Goal: Information Seeking & Learning: Learn about a topic

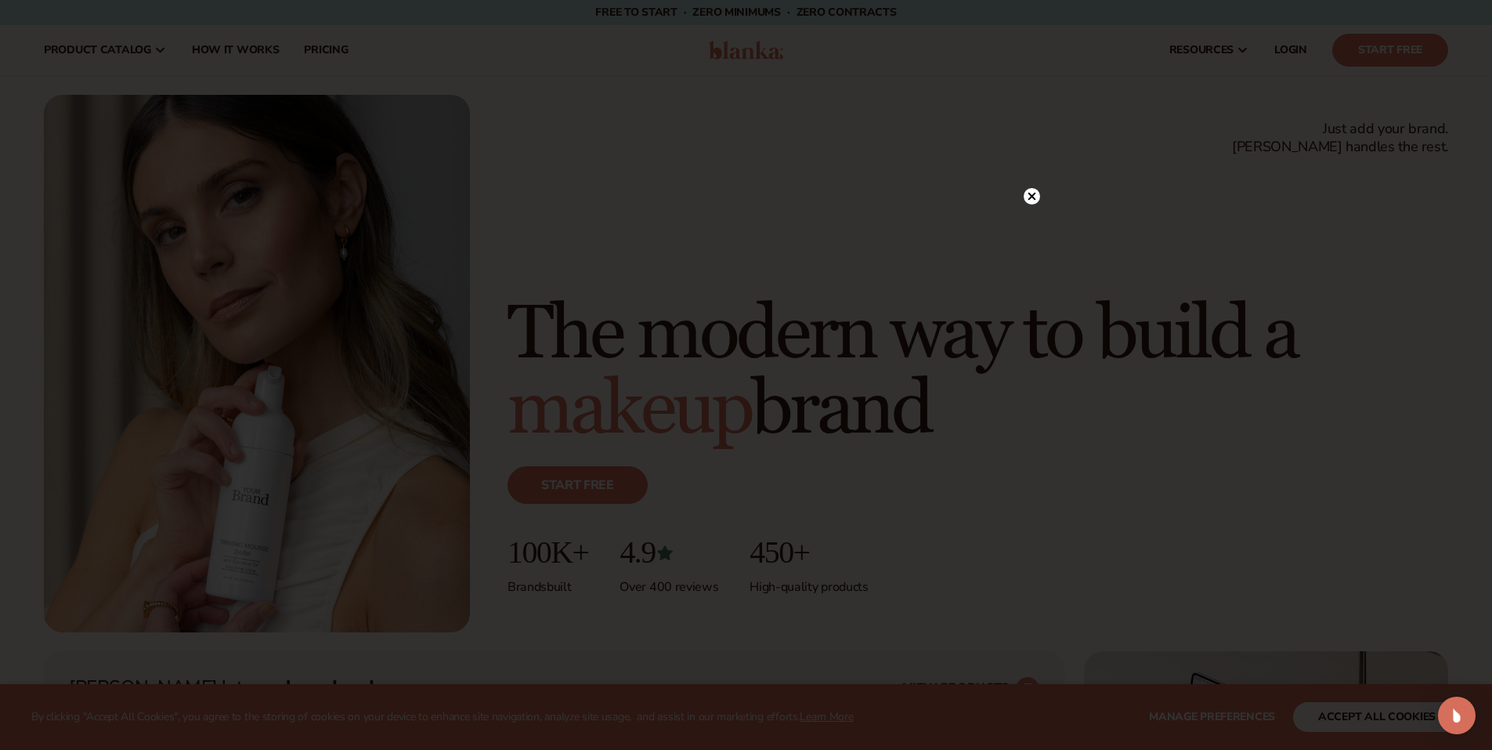
click at [1035, 201] on circle at bounding box center [1032, 196] width 16 height 16
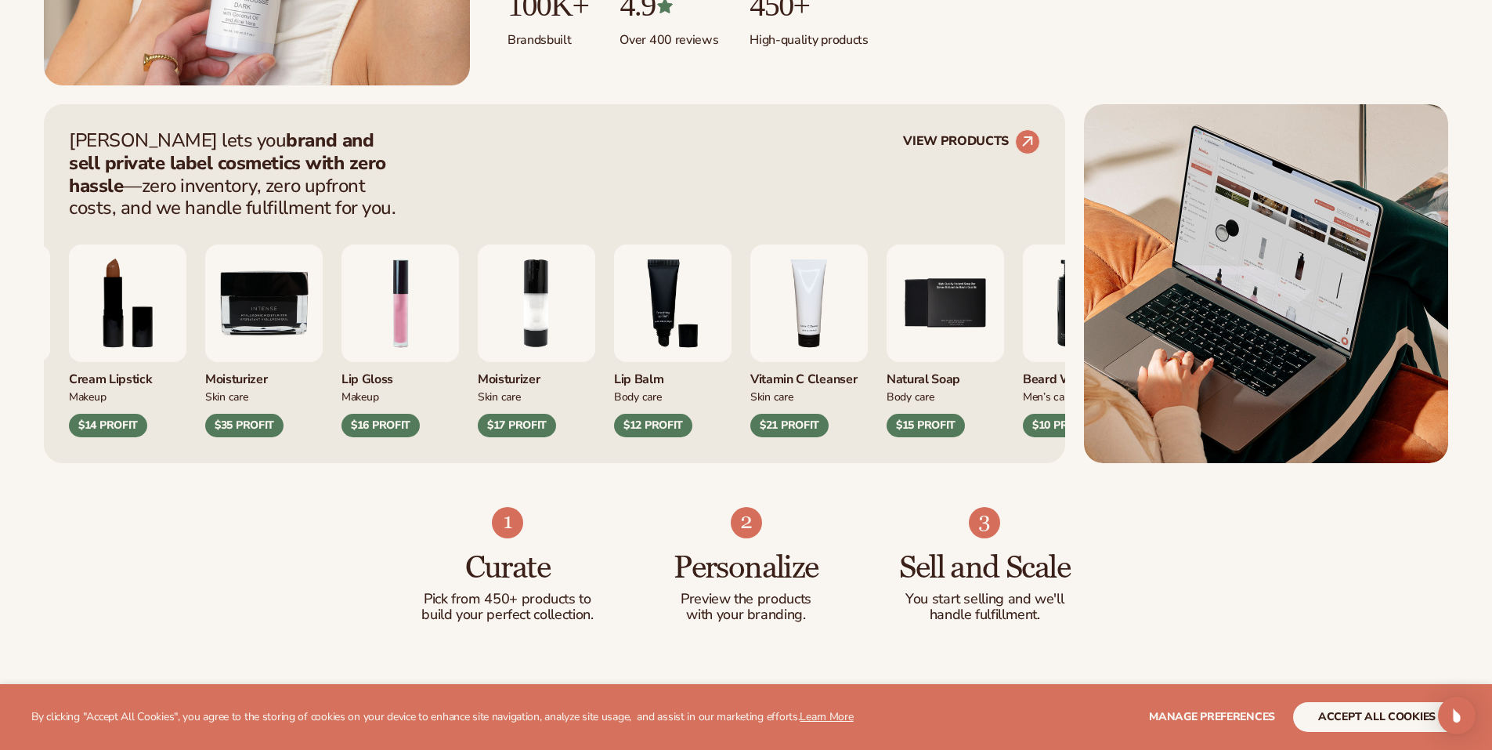
scroll to position [548, 0]
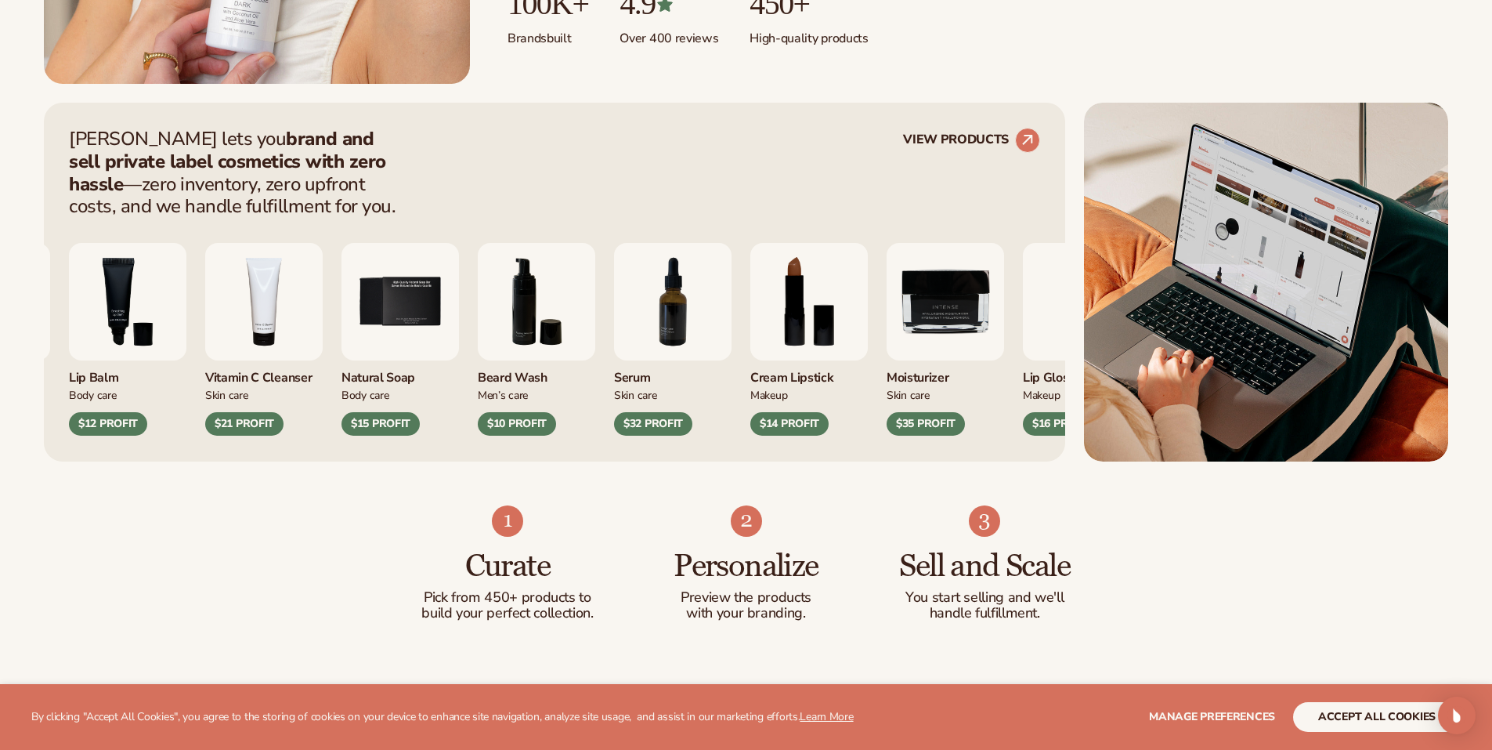
click at [732, 337] on img "7 / 9" at bounding box center [673, 302] width 118 height 118
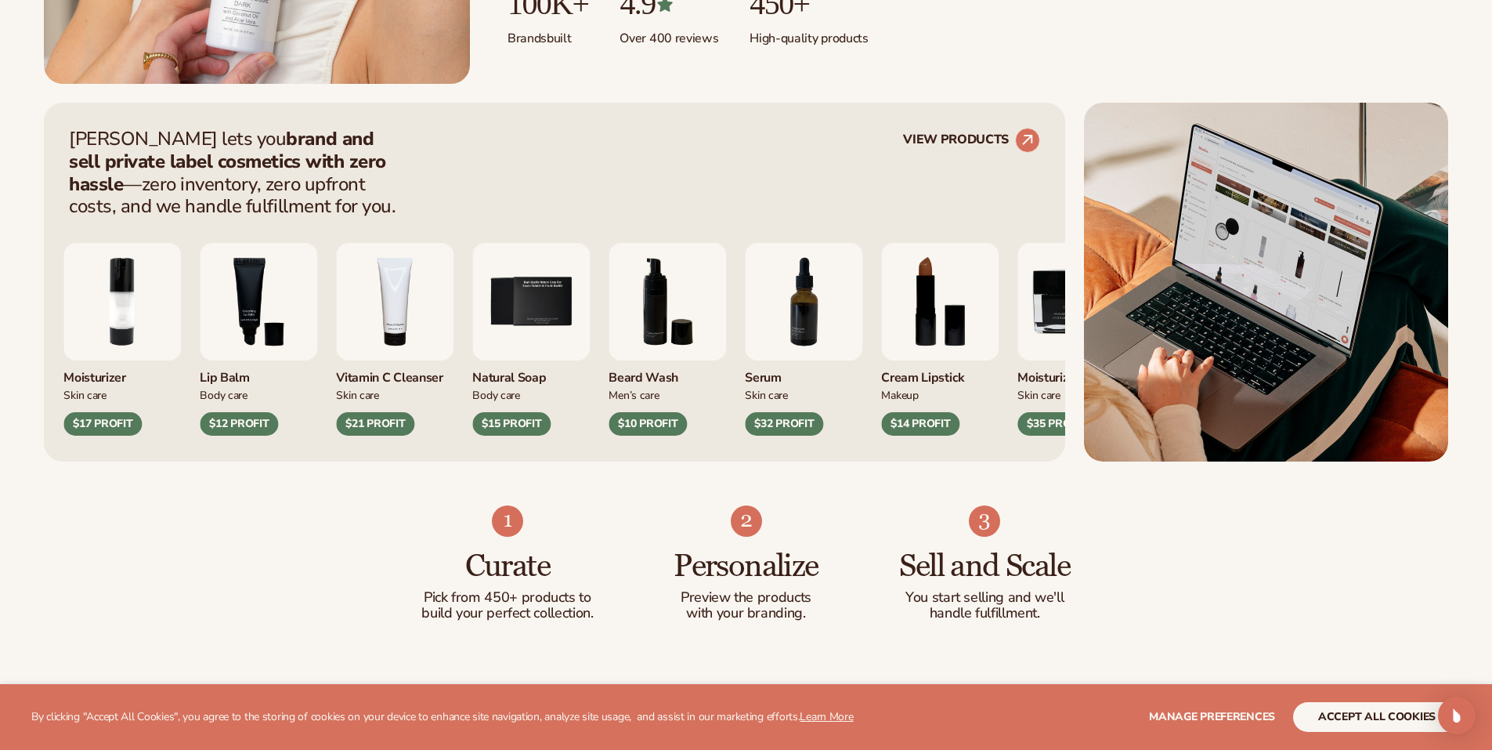
click at [787, 518] on div "Personalize Preview the products with your branding." at bounding box center [746, 563] width 176 height 116
click at [773, 351] on img "7 / 9" at bounding box center [804, 302] width 118 height 118
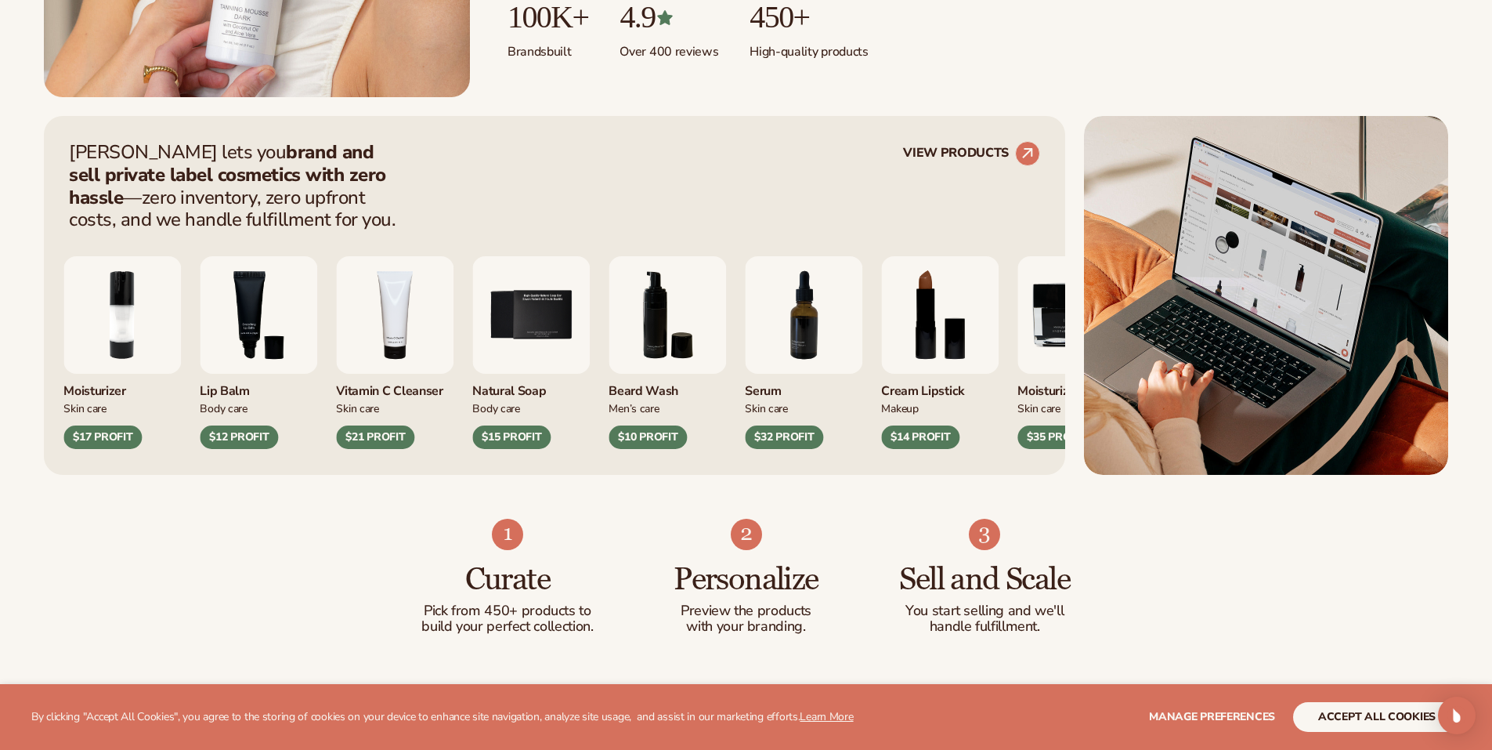
scroll to position [313, 0]
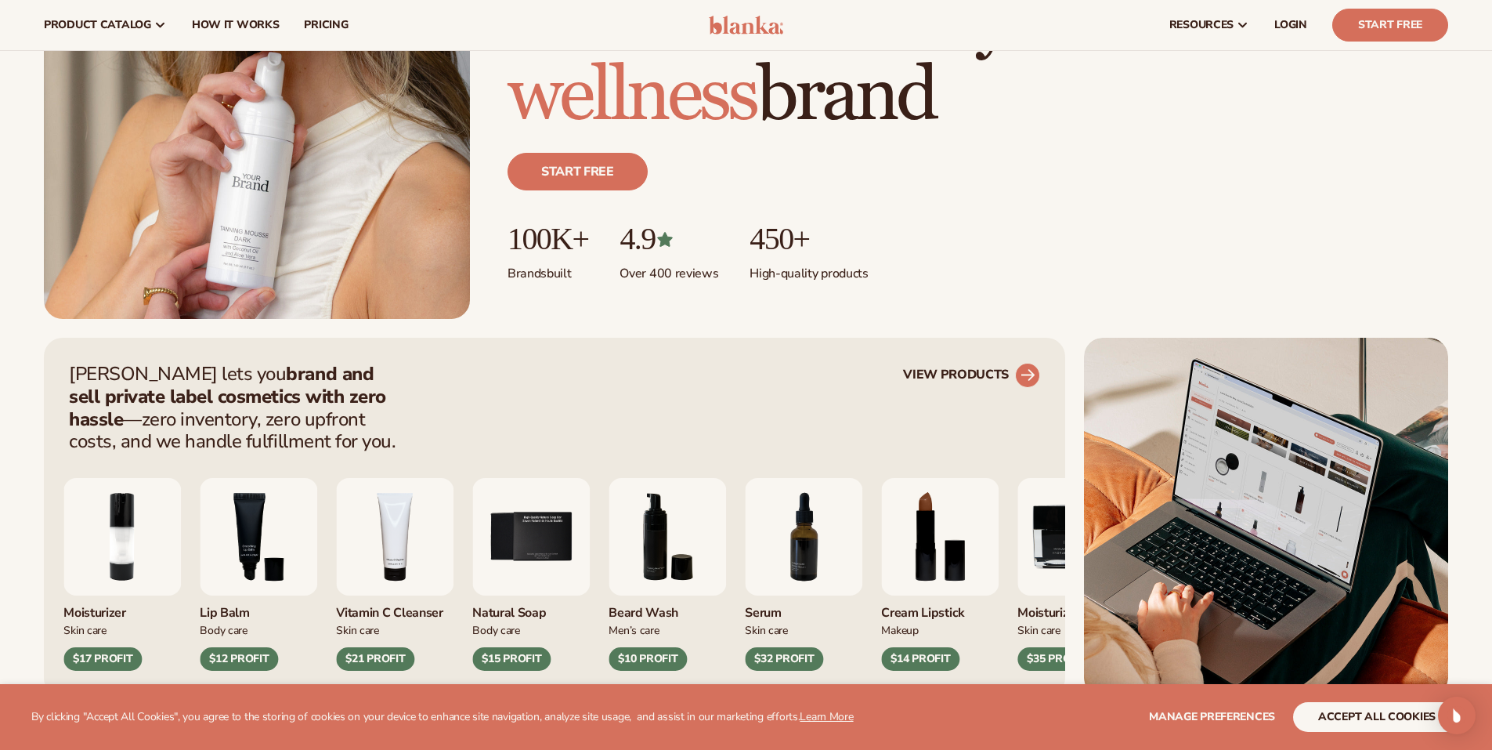
click at [1025, 374] on circle at bounding box center [1028, 375] width 34 height 34
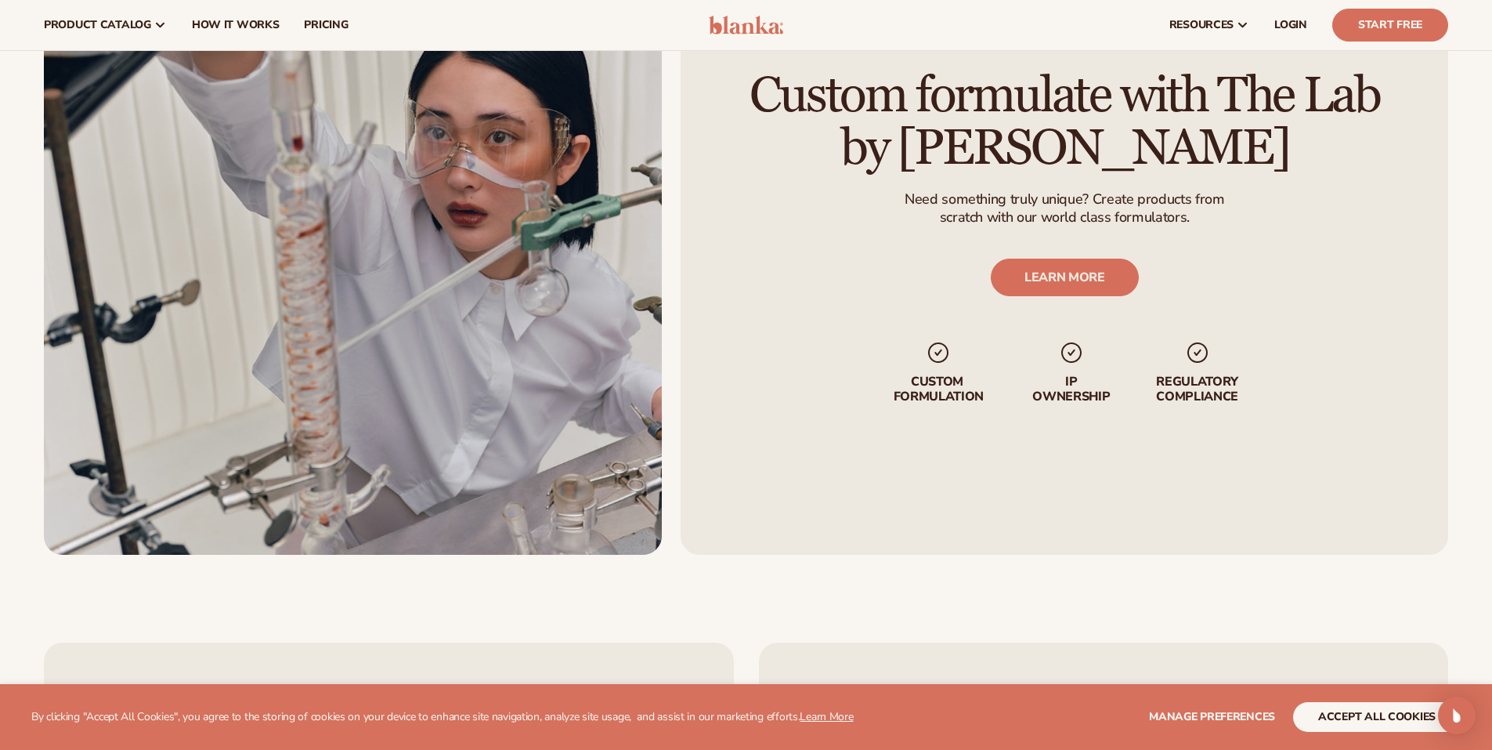
scroll to position [2037, 0]
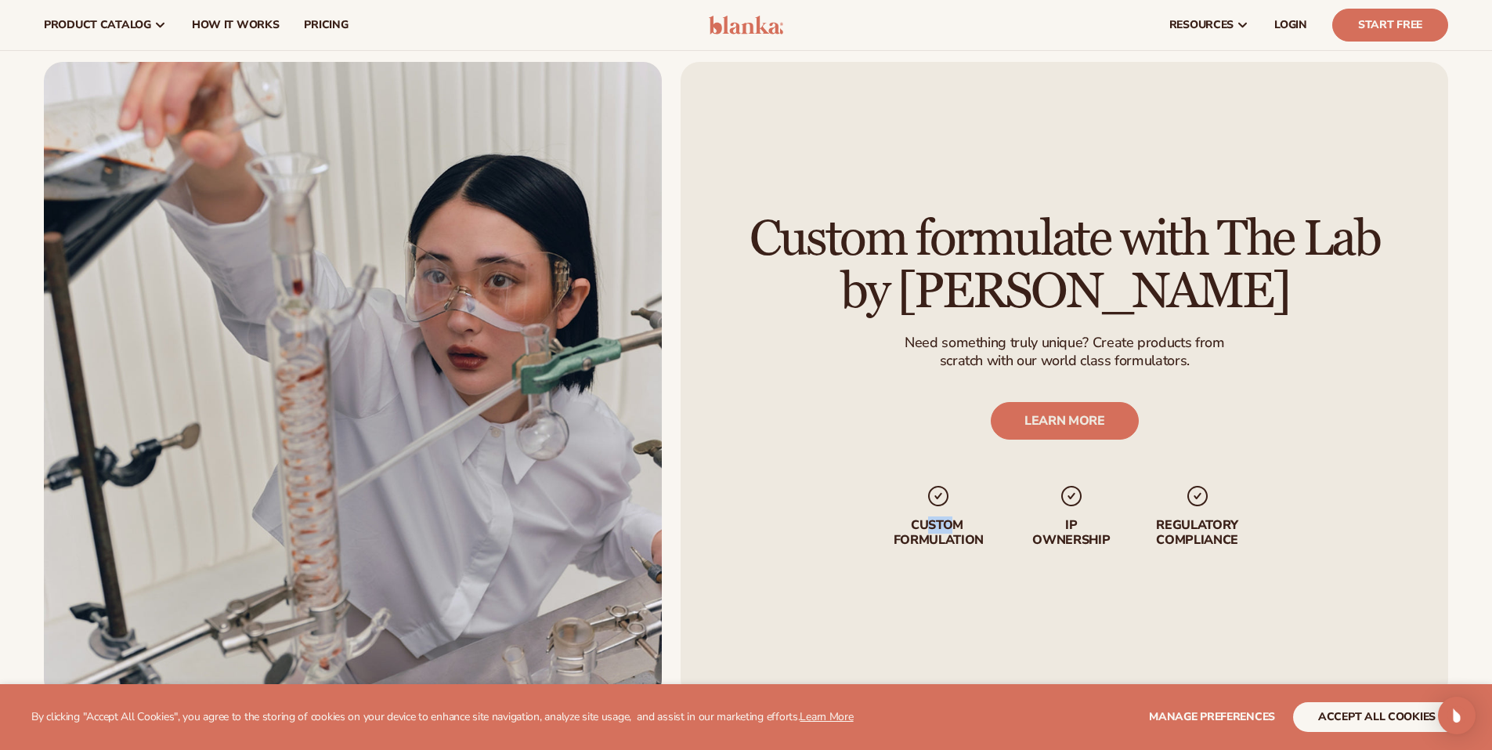
drag, startPoint x: 930, startPoint y: 533, endPoint x: 957, endPoint y: 533, distance: 27.4
click at [957, 533] on p "Custom formulation" at bounding box center [938, 533] width 98 height 30
click at [788, 566] on div "Custom formulate with The Lab by Blanka Need something truly unique? Create pro…" at bounding box center [1065, 380] width 769 height 637
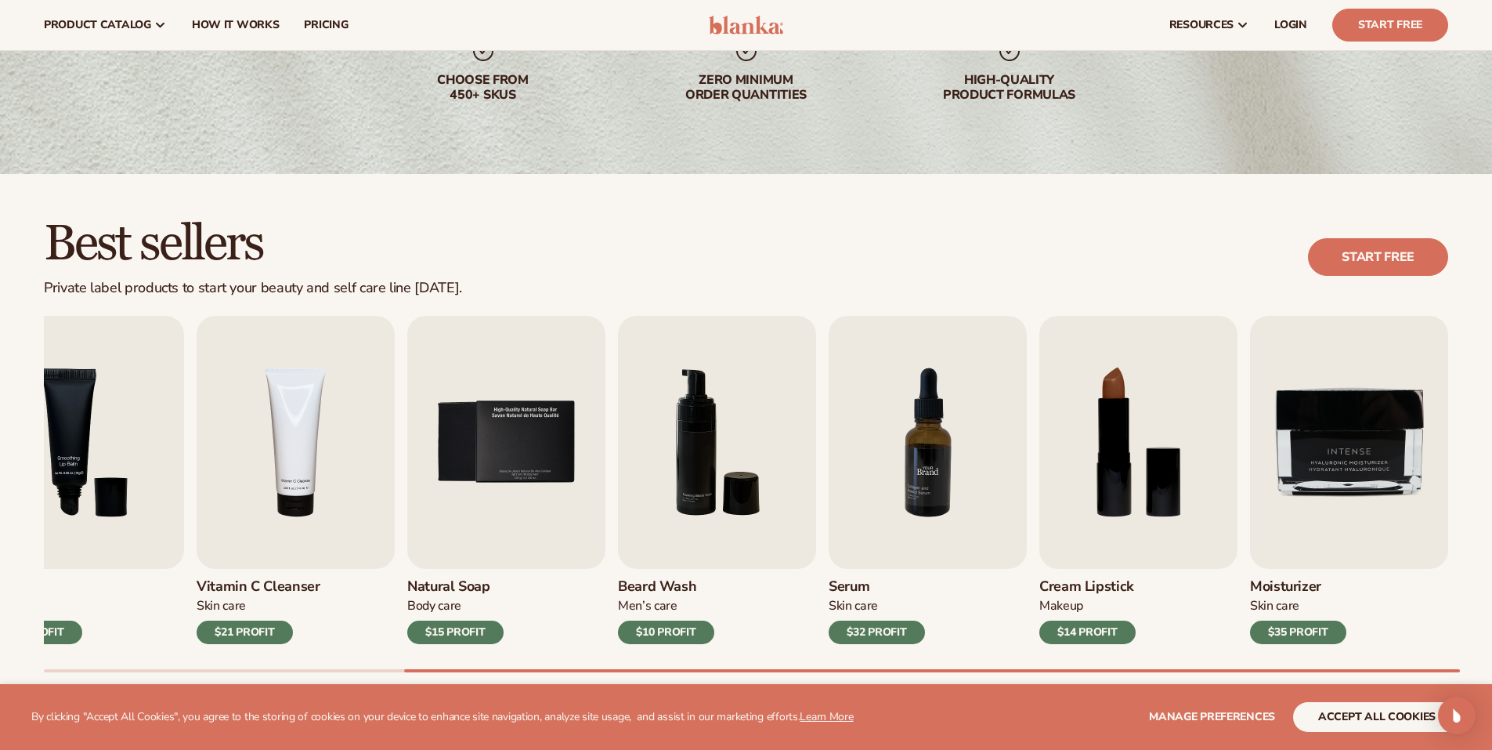
scroll to position [157, 0]
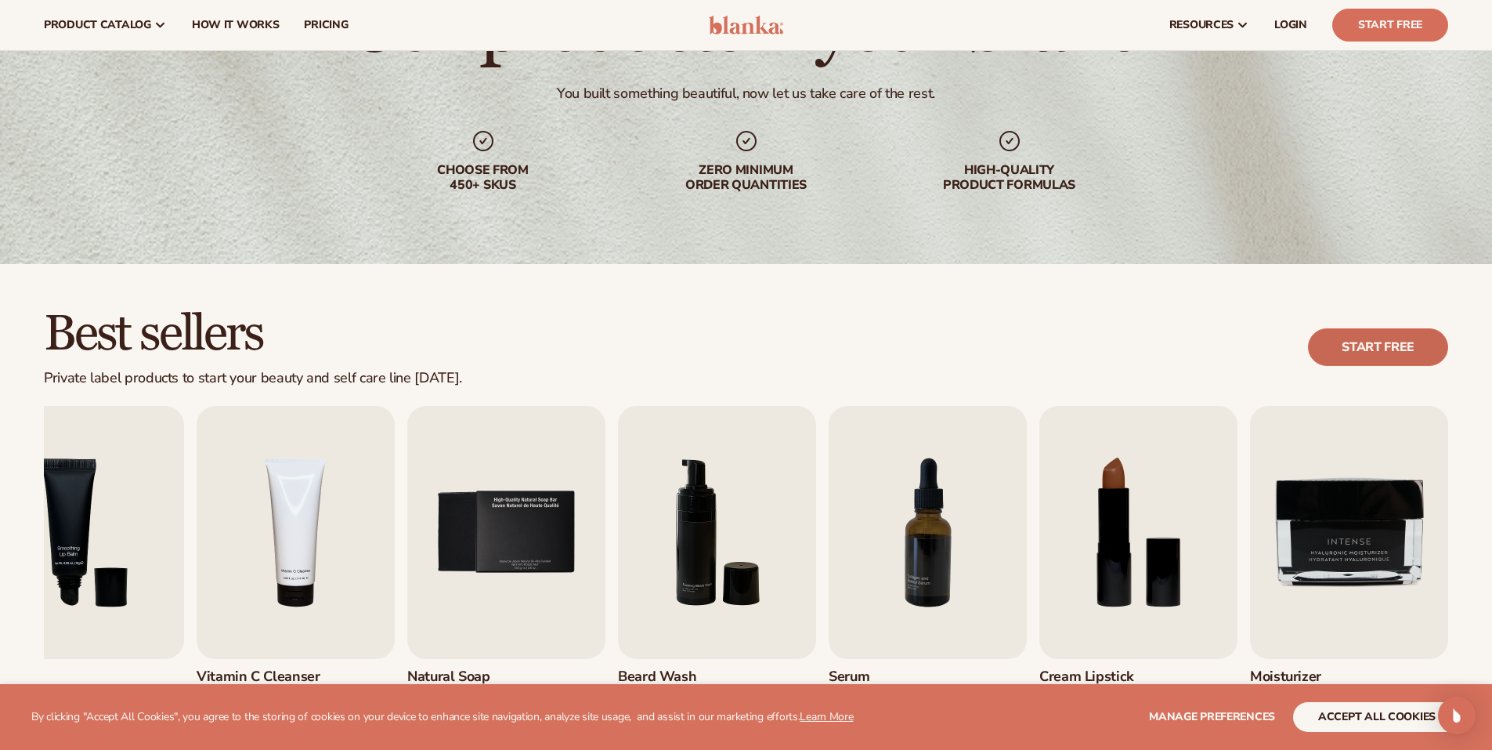
click at [1441, 340] on link "Start free" at bounding box center [1378, 347] width 140 height 38
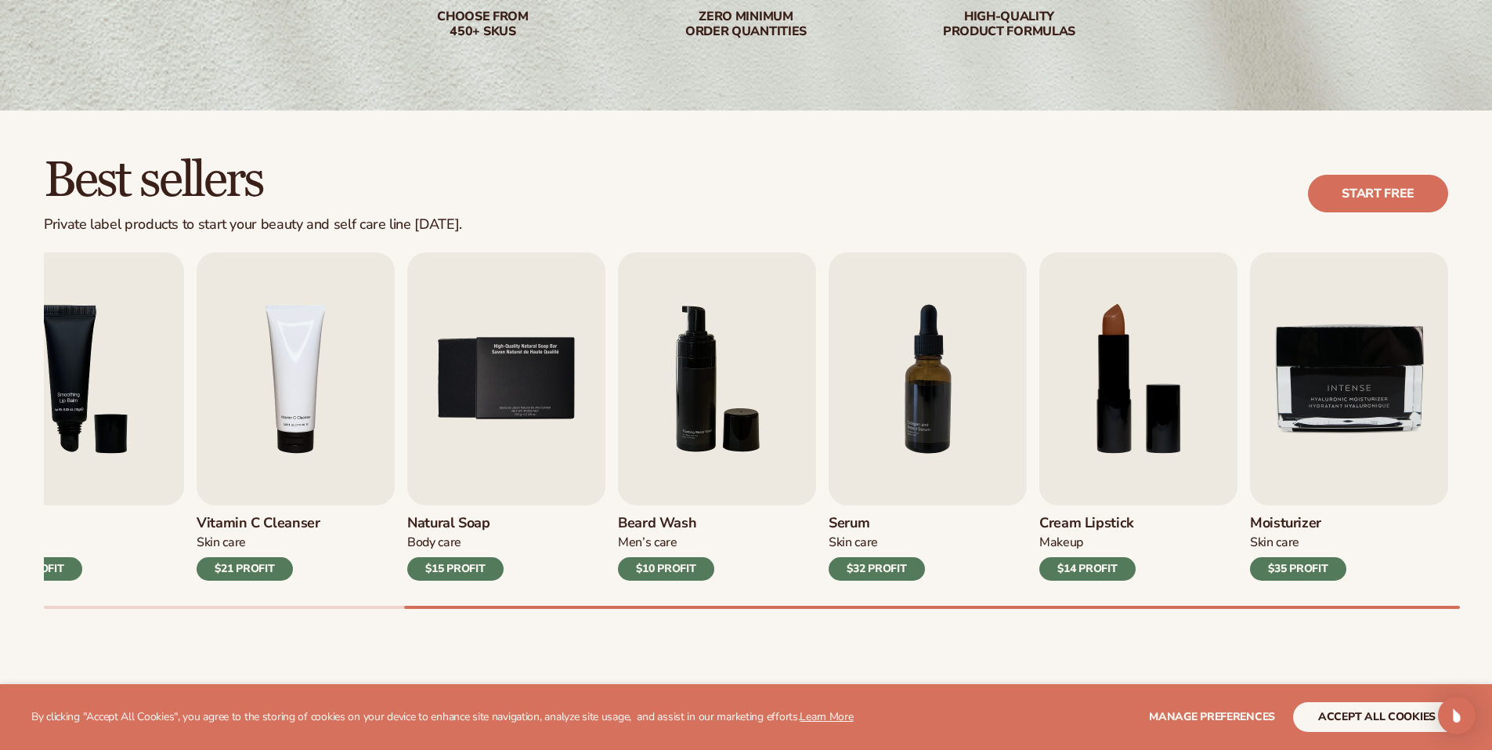
scroll to position [470, 0]
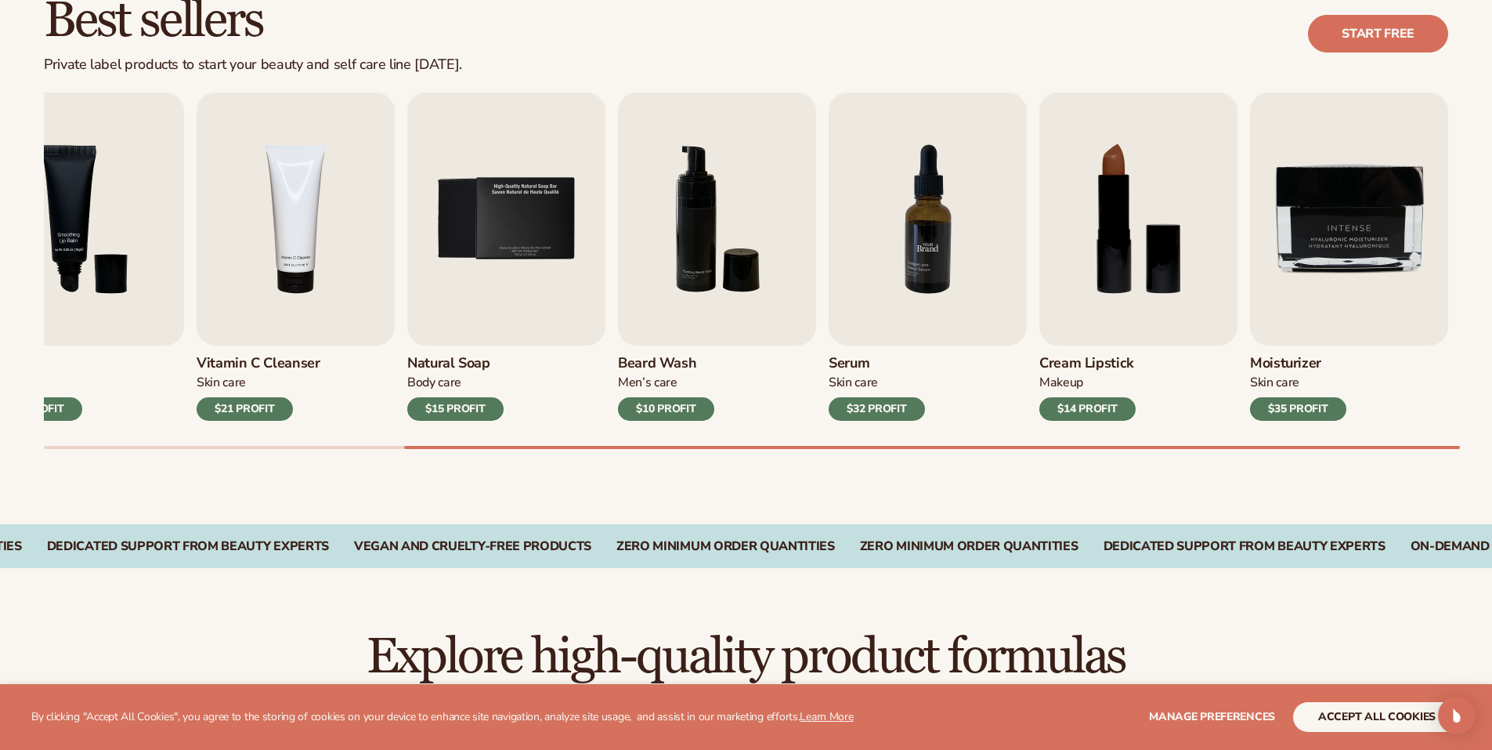
click at [878, 266] on img "7 / 9" at bounding box center [928, 218] width 198 height 253
click at [950, 249] on img "7 / 9" at bounding box center [928, 218] width 198 height 253
click at [924, 241] on img "7 / 9" at bounding box center [928, 218] width 198 height 253
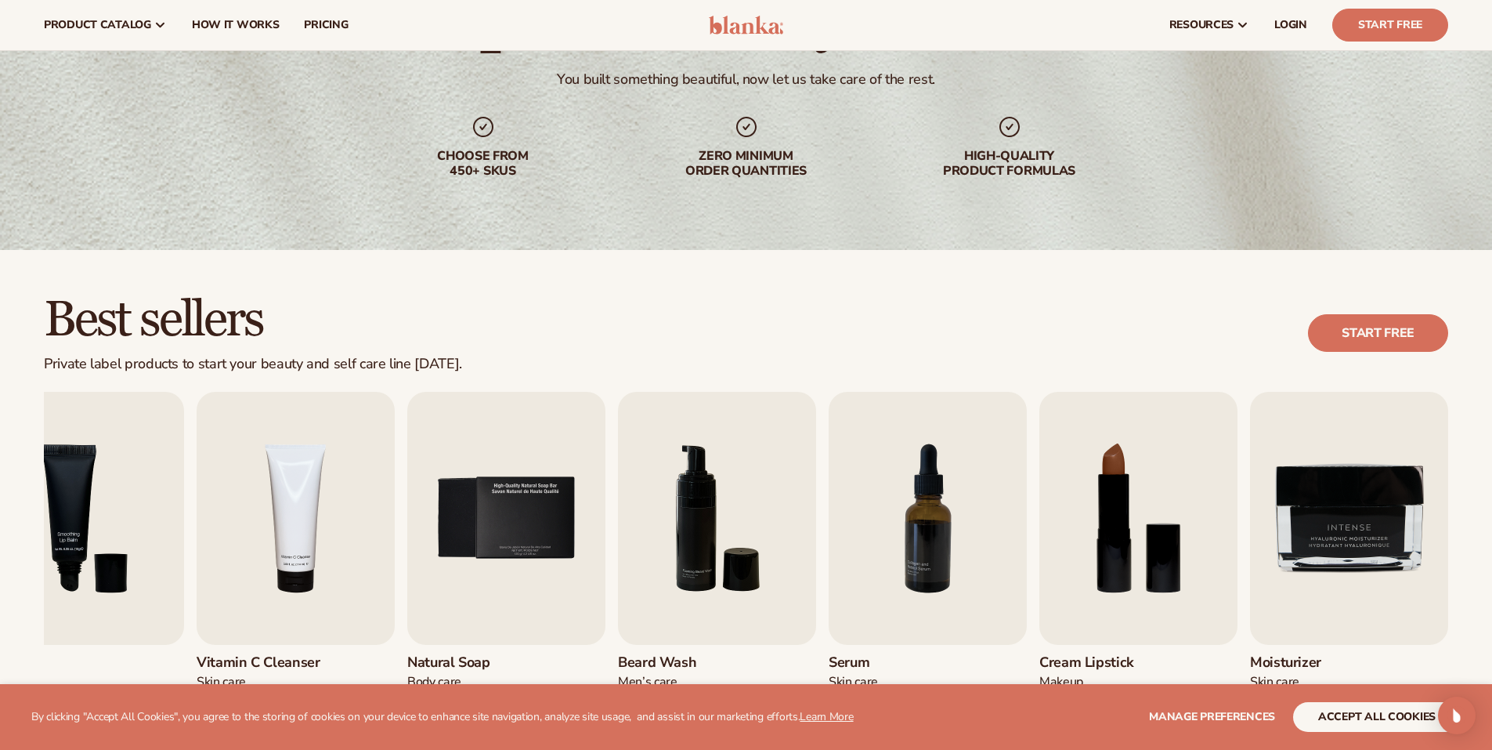
scroll to position [548, 0]
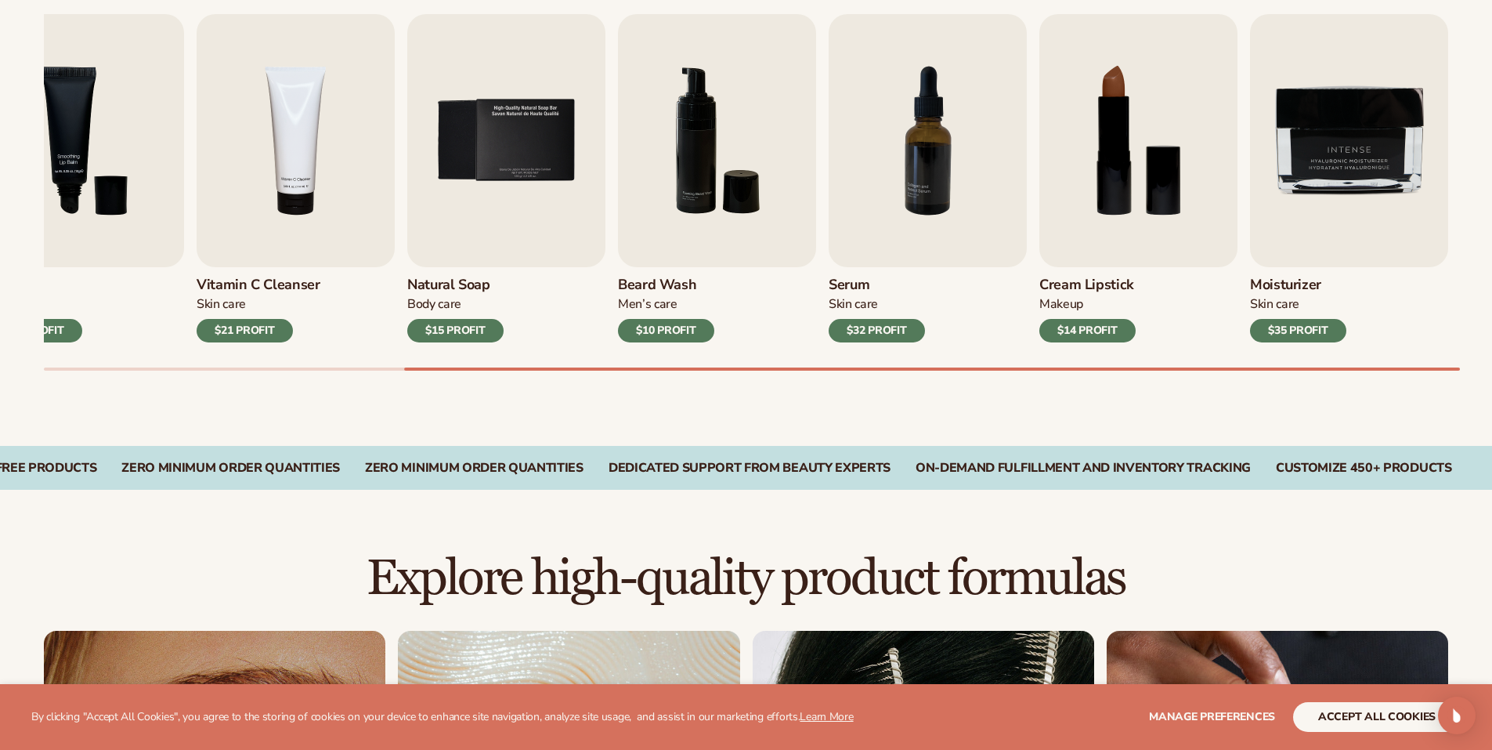
drag, startPoint x: 941, startPoint y: 363, endPoint x: 978, endPoint y: 360, distance: 36.9
click at [978, 360] on div "Lip Gloss Makeup $16 PROFIT Moisturizer Skin Care $17 PROFIT Lip Balm Body Care…" at bounding box center [768, 192] width 1449 height 356
click at [982, 373] on div "Best sellers Private label products to start your beauty and self care line tod…" at bounding box center [746, 158] width 1492 height 573
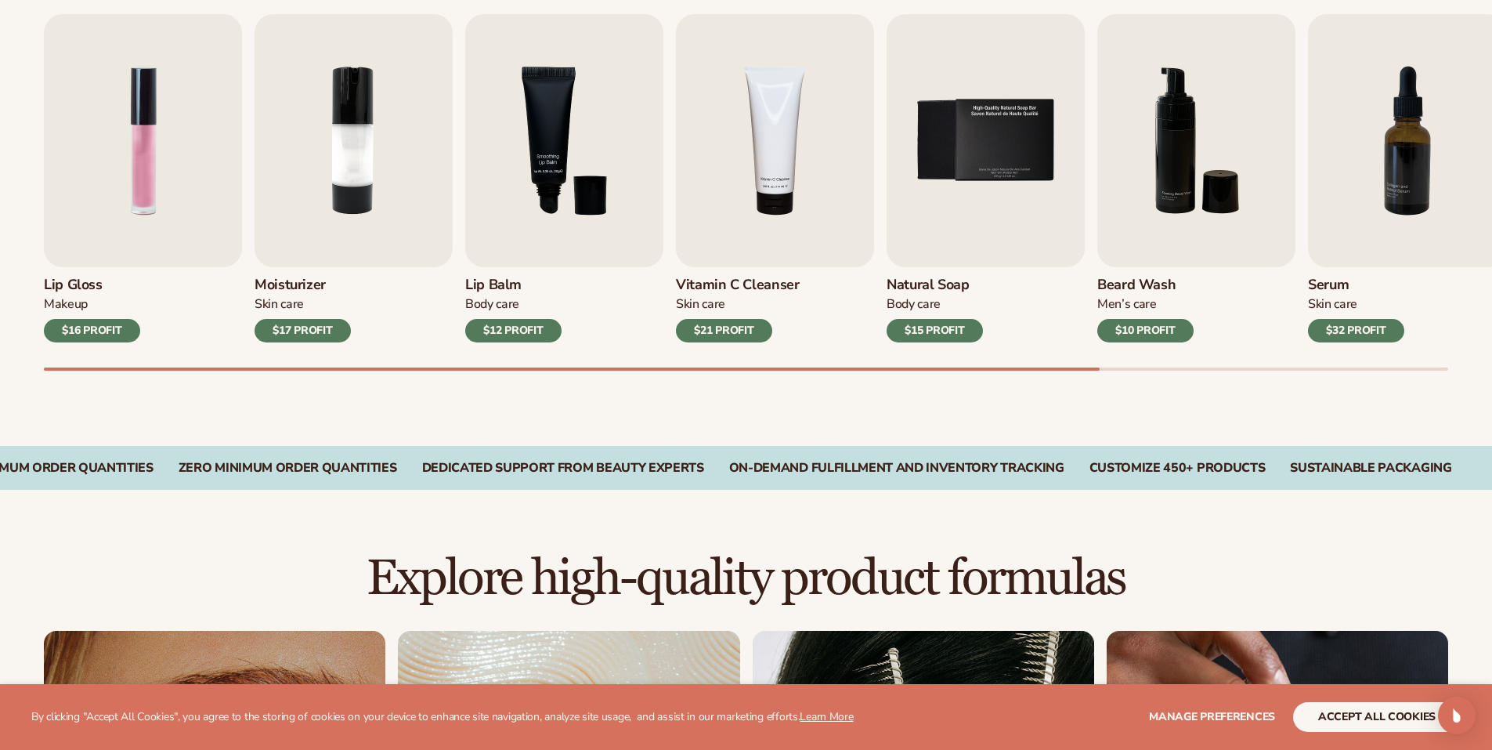
click at [461, 374] on div "Best sellers Private label products to start your beauty and self care line tod…" at bounding box center [746, 158] width 1492 height 573
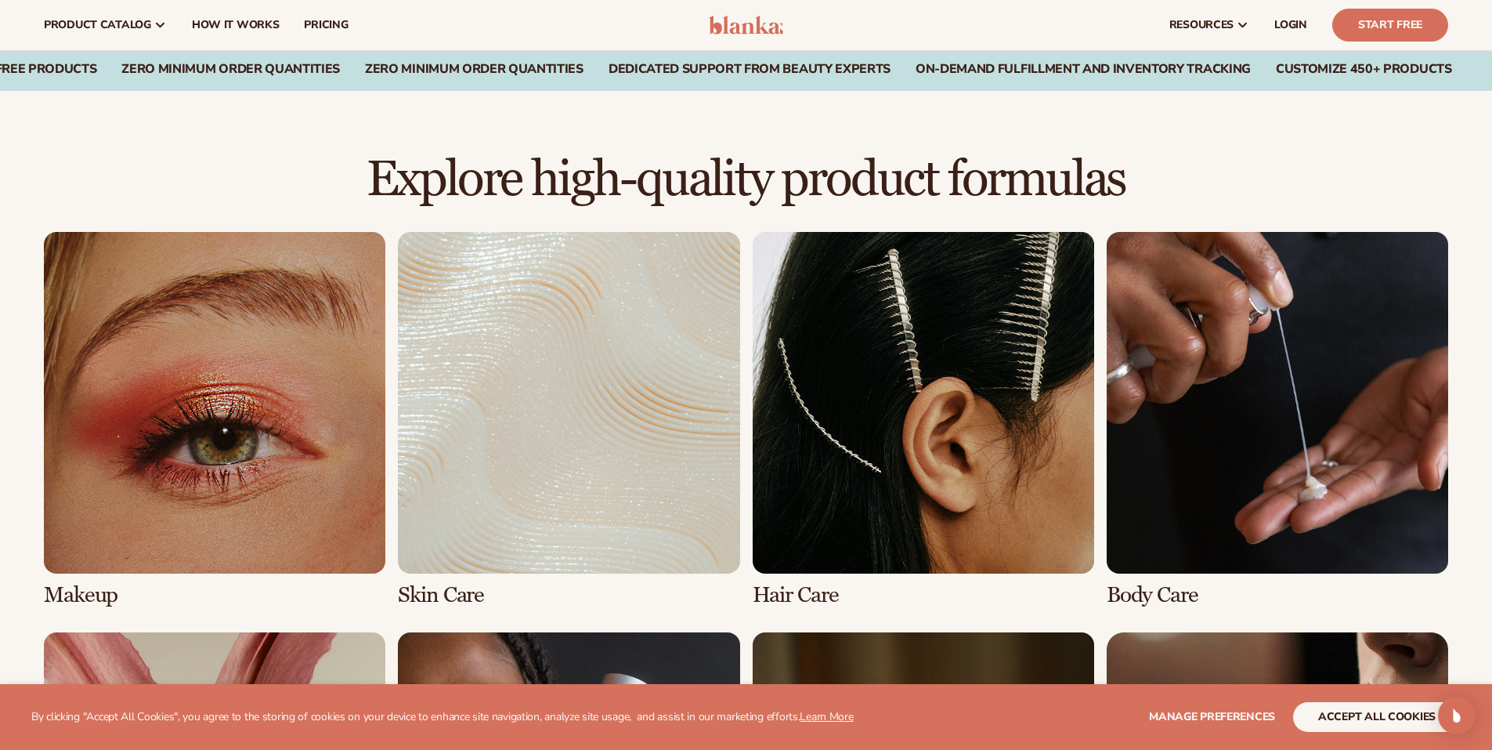
scroll to position [940, 0]
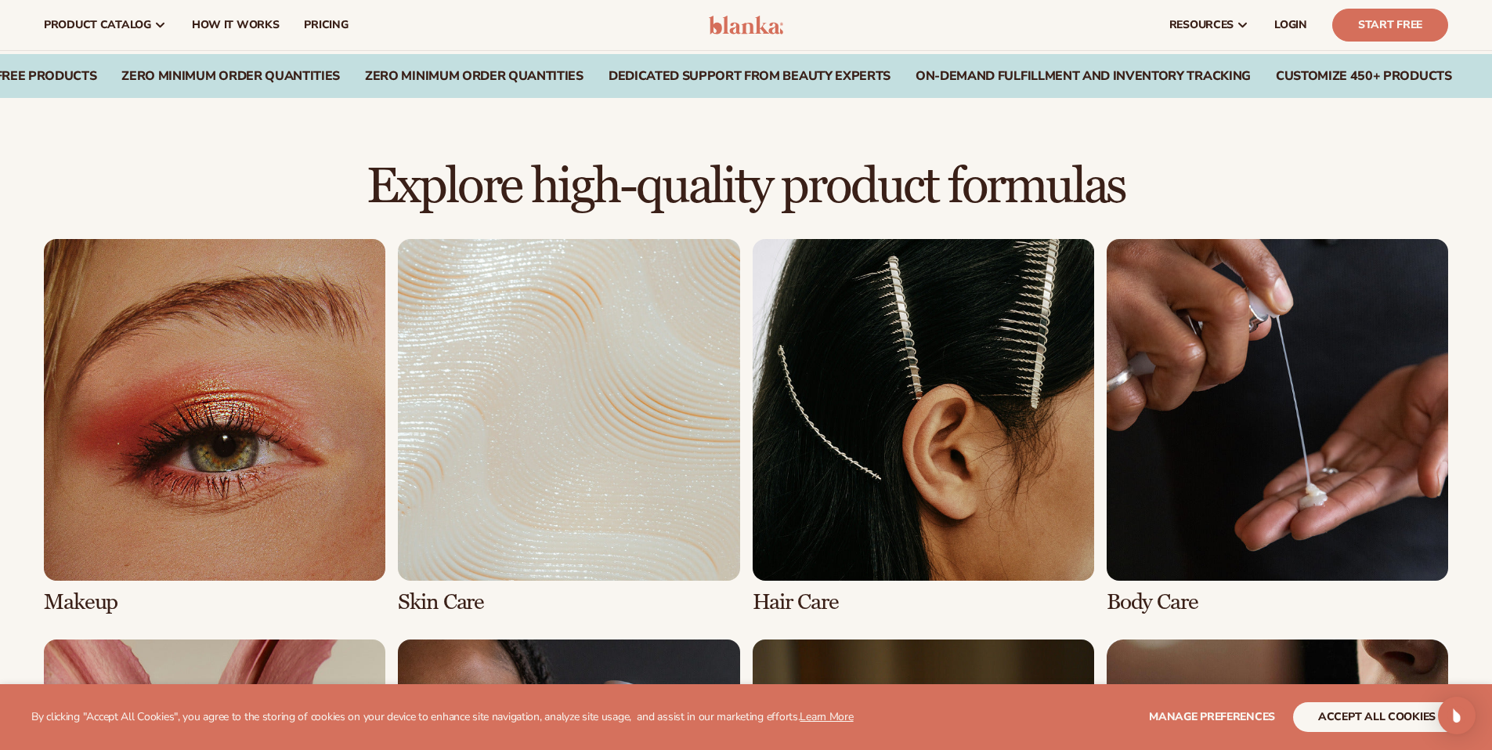
click at [286, 440] on link "1 / 8" at bounding box center [215, 426] width 342 height 375
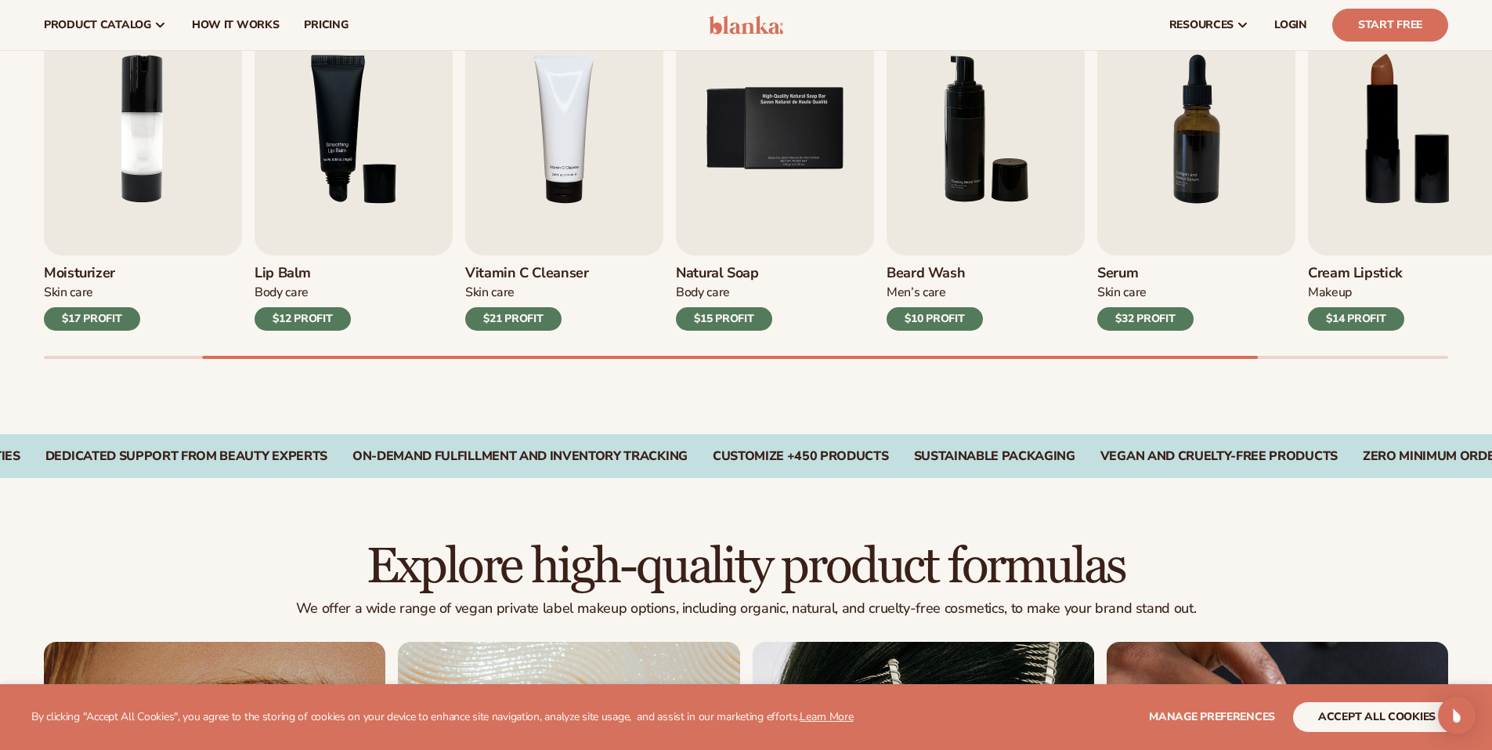
scroll to position [392, 0]
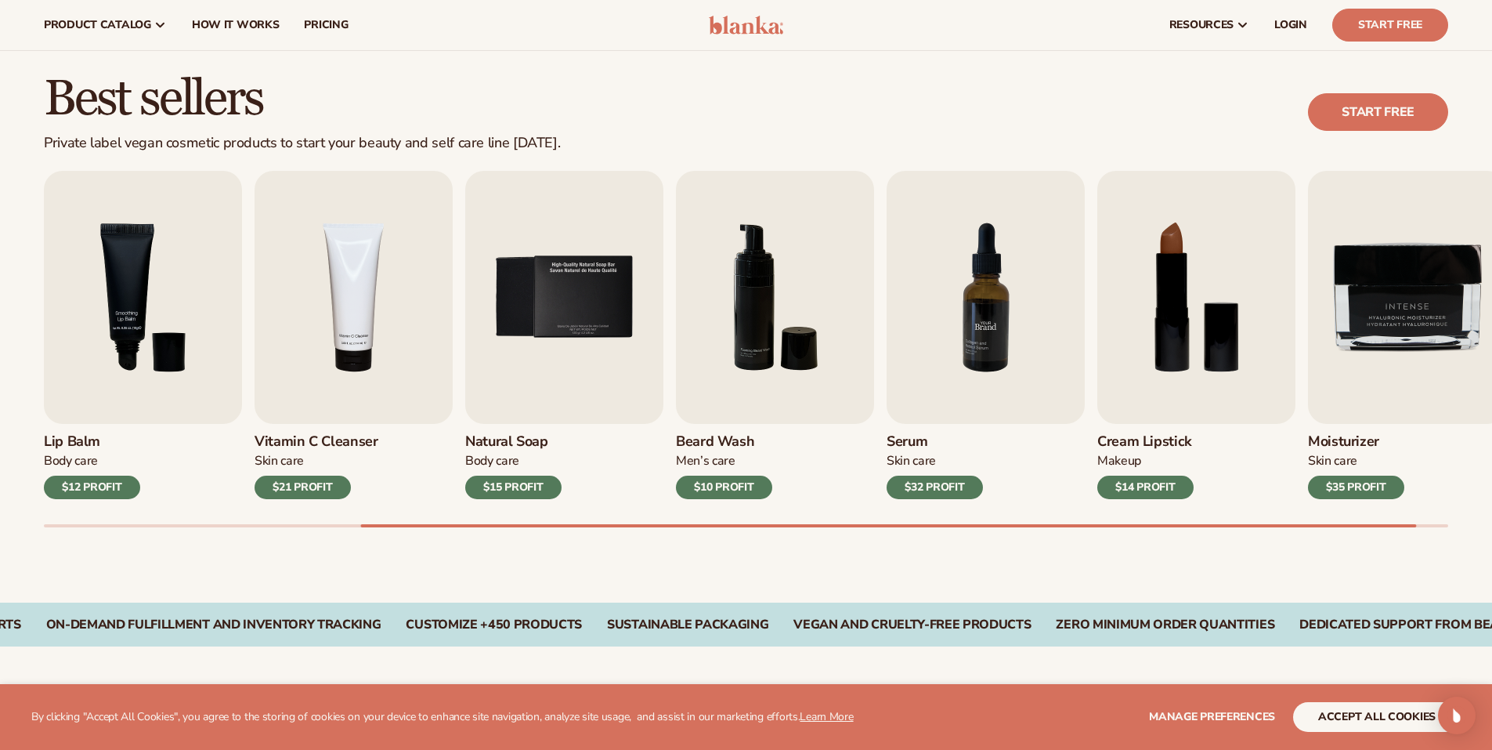
click at [917, 362] on img "7 / 9" at bounding box center [986, 297] width 198 height 253
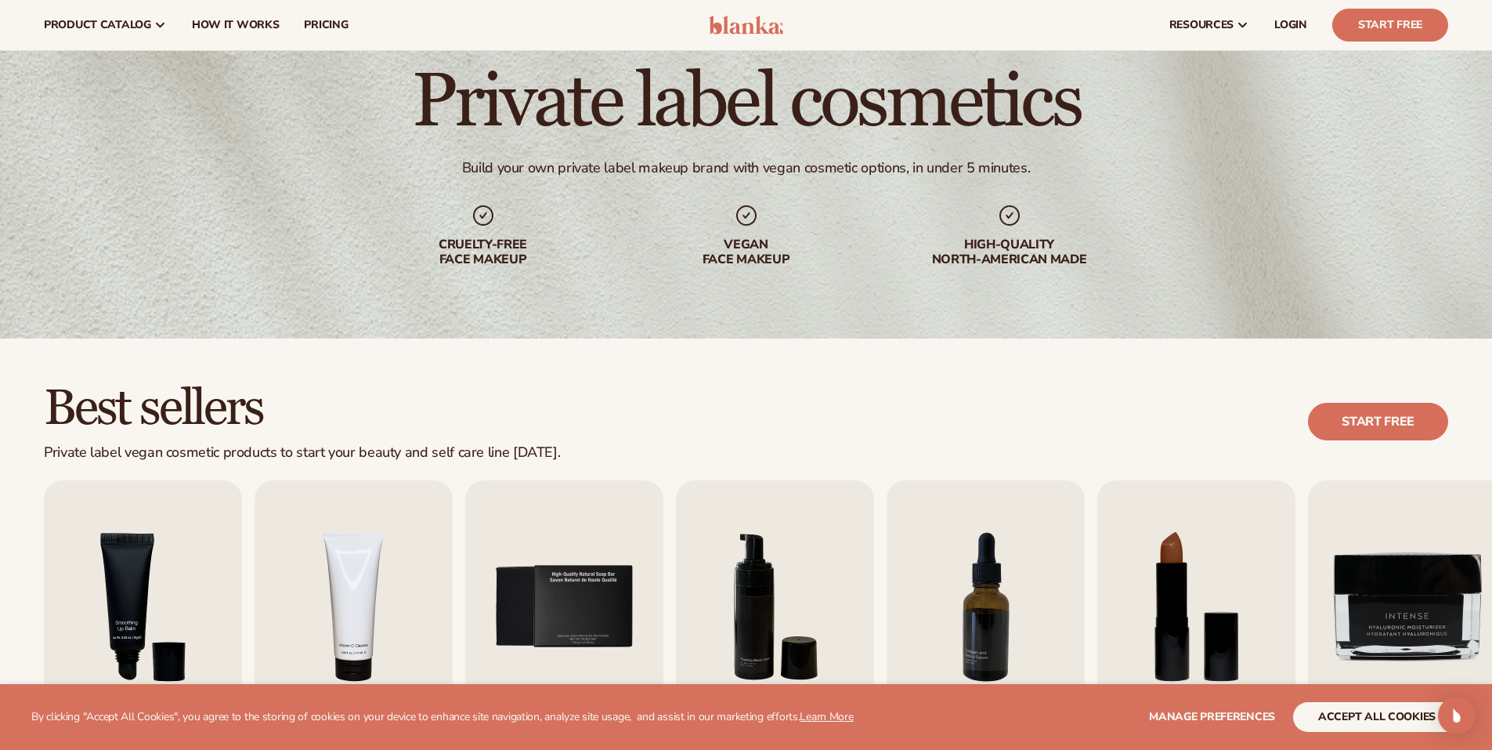
scroll to position [0, 0]
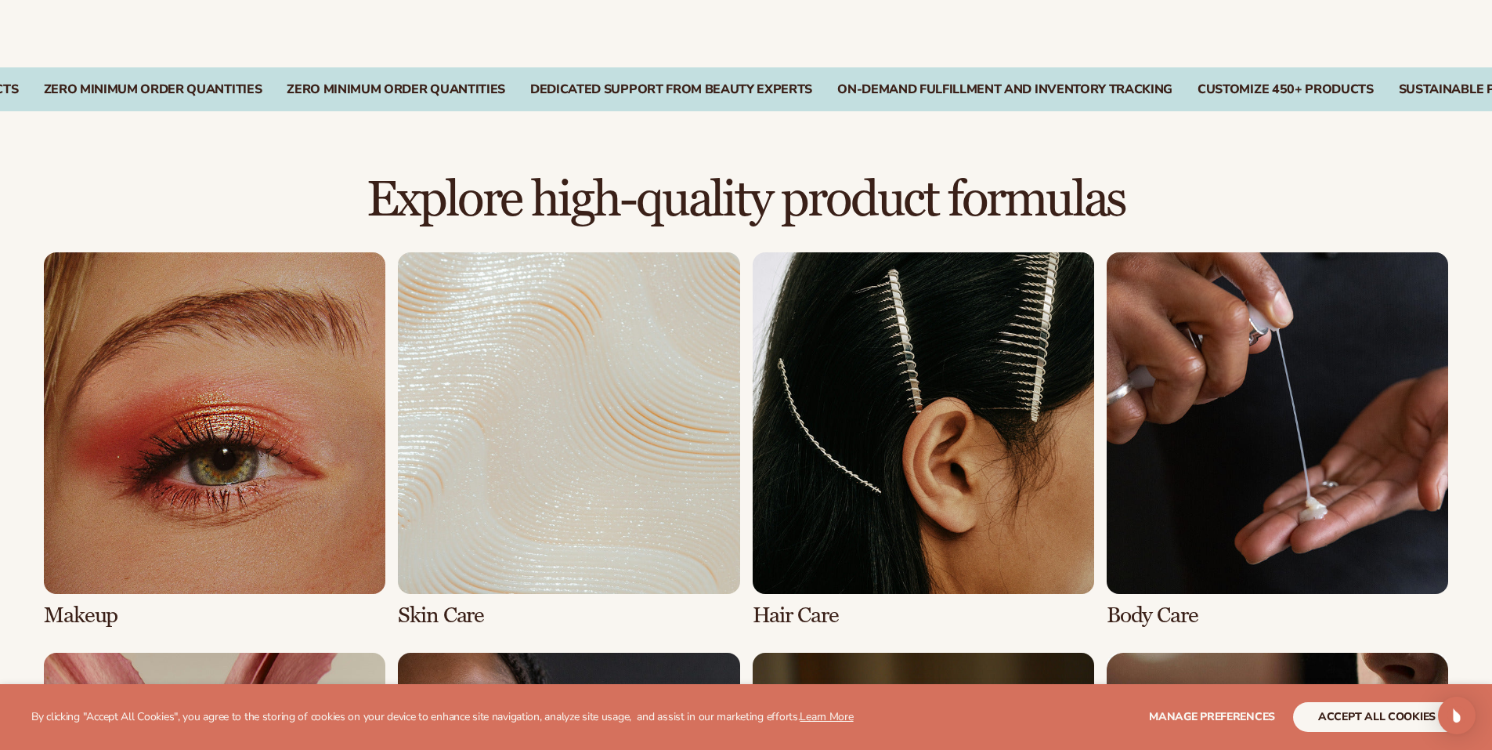
scroll to position [940, 0]
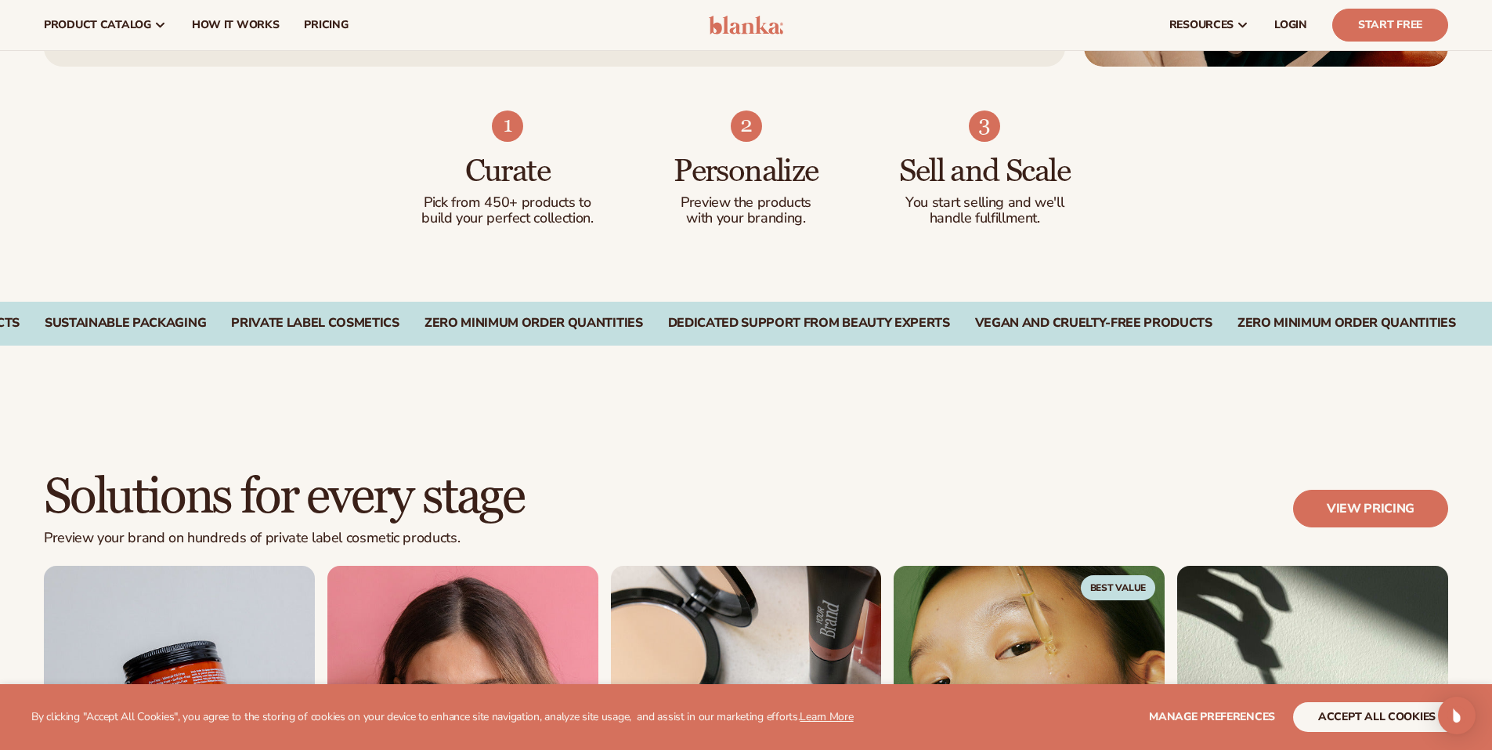
scroll to position [940, 0]
